Goal: Task Accomplishment & Management: Use online tool/utility

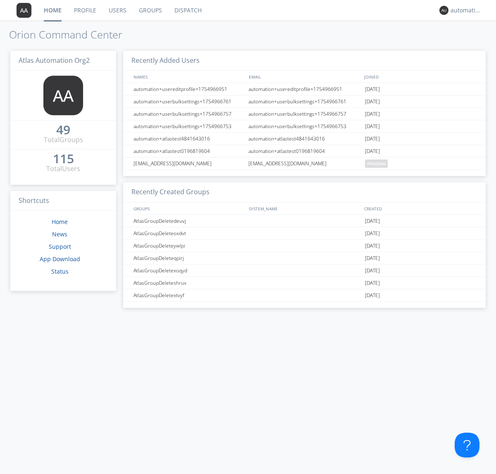
click at [187, 10] on link "Dispatch" at bounding box center [188, 10] width 40 height 21
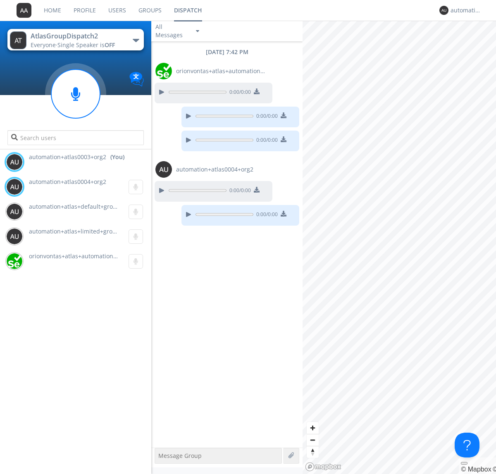
click at [136, 40] on div "button" at bounding box center [136, 40] width 7 height 3
click at [0, 0] on span "AtlasGroupDispatch3" at bounding box center [0, 0] width 0 height 0
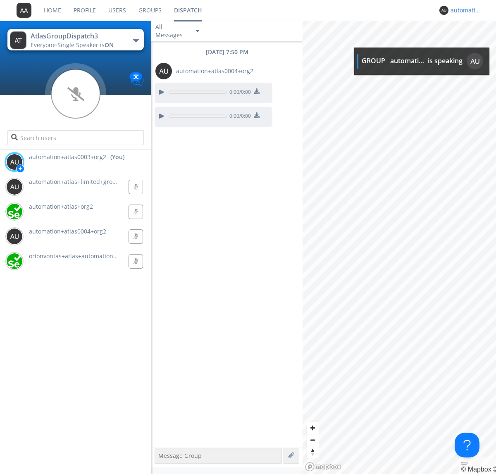
click at [464, 10] on div "automation+atlas0003+org2" at bounding box center [465, 10] width 31 height 8
click at [470, 43] on div "Log Out" at bounding box center [470, 43] width 43 height 15
